Goal: Use online tool/utility

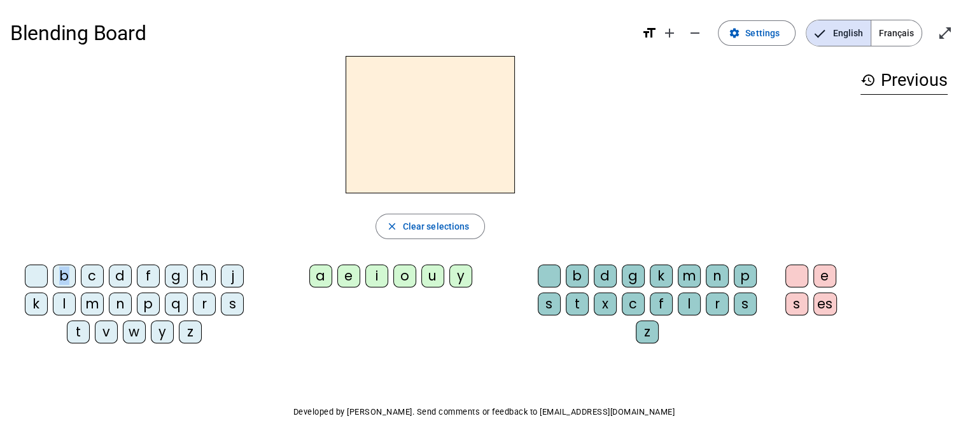
drag, startPoint x: 66, startPoint y: 275, endPoint x: 389, endPoint y: 139, distance: 350.9
click at [389, 139] on div "close Clear selections b c d f g h j k l m n p q r s t v w y z a e i o u y b d …" at bounding box center [430, 205] width 840 height 298
click at [66, 272] on div "b" at bounding box center [64, 276] width 23 height 23
click at [322, 276] on div "a" at bounding box center [320, 276] width 23 height 23
click at [903, 33] on span "Français" at bounding box center [896, 32] width 50 height 25
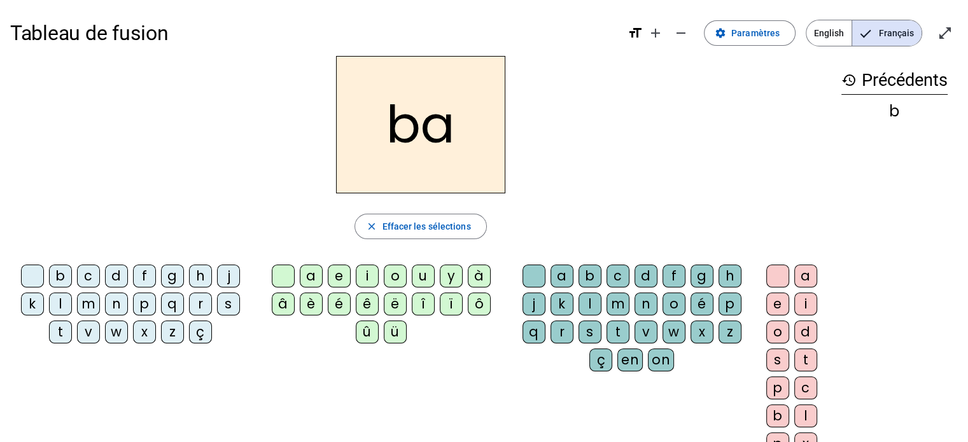
click at [368, 276] on div "i" at bounding box center [367, 276] width 23 height 23
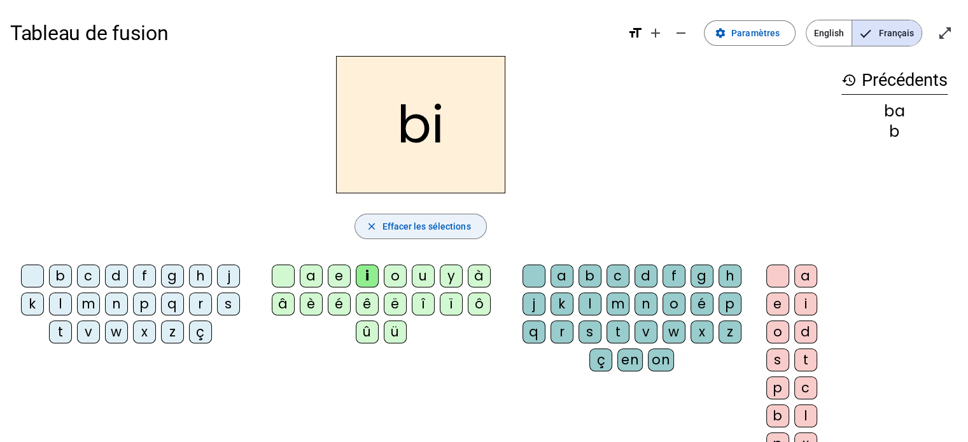
click at [417, 226] on span "Effacer les sélections" at bounding box center [426, 226] width 88 height 15
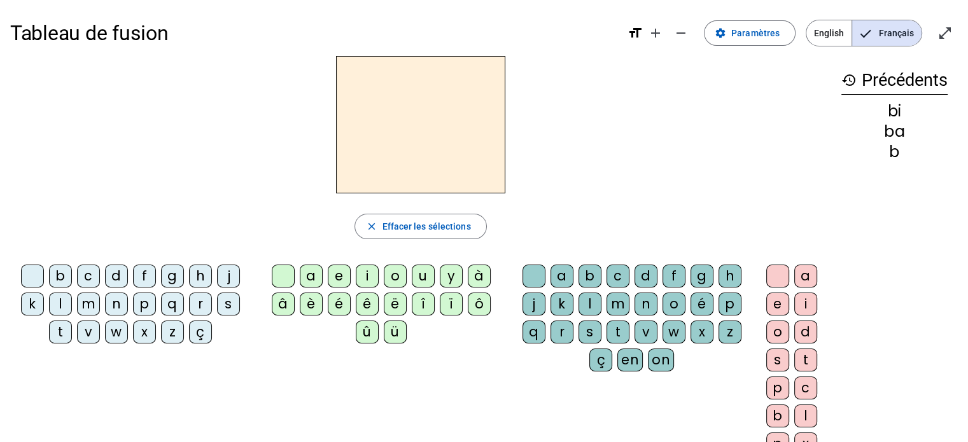
click at [63, 274] on div "b" at bounding box center [60, 276] width 23 height 23
click at [333, 272] on div "e" at bounding box center [339, 276] width 23 height 23
click at [891, 32] on span "Français" at bounding box center [886, 32] width 69 height 25
click at [475, 118] on h2 "be" at bounding box center [420, 124] width 169 height 137
